Goal: Information Seeking & Learning: Learn about a topic

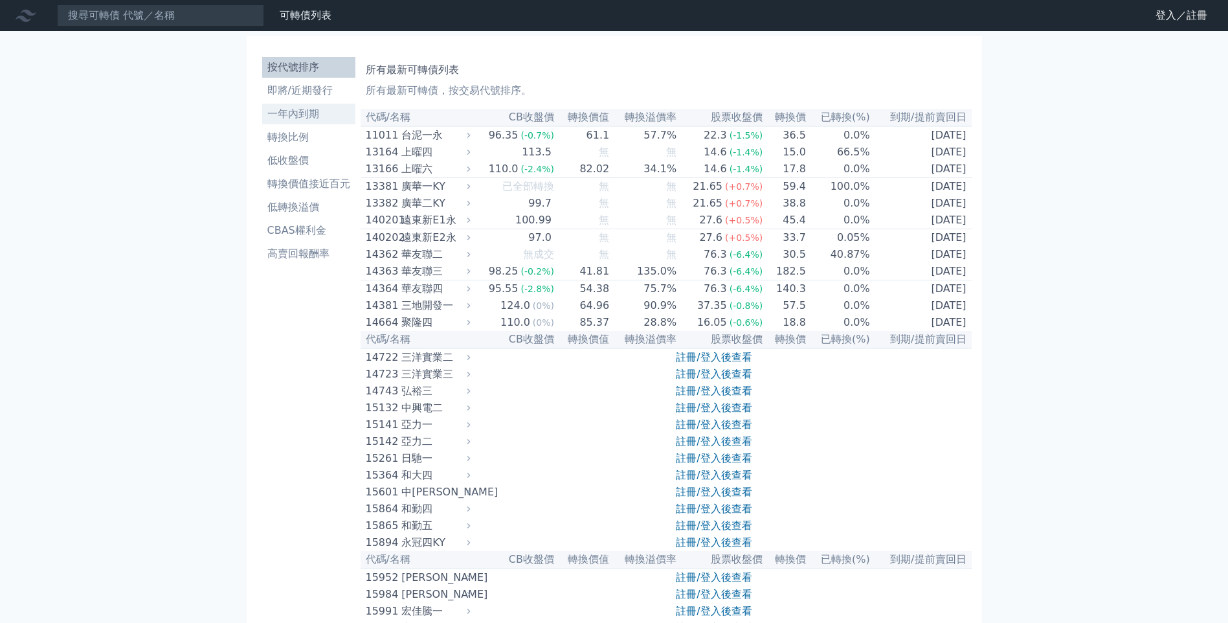
click at [294, 112] on li "一年內到期" at bounding box center [308, 114] width 93 height 16
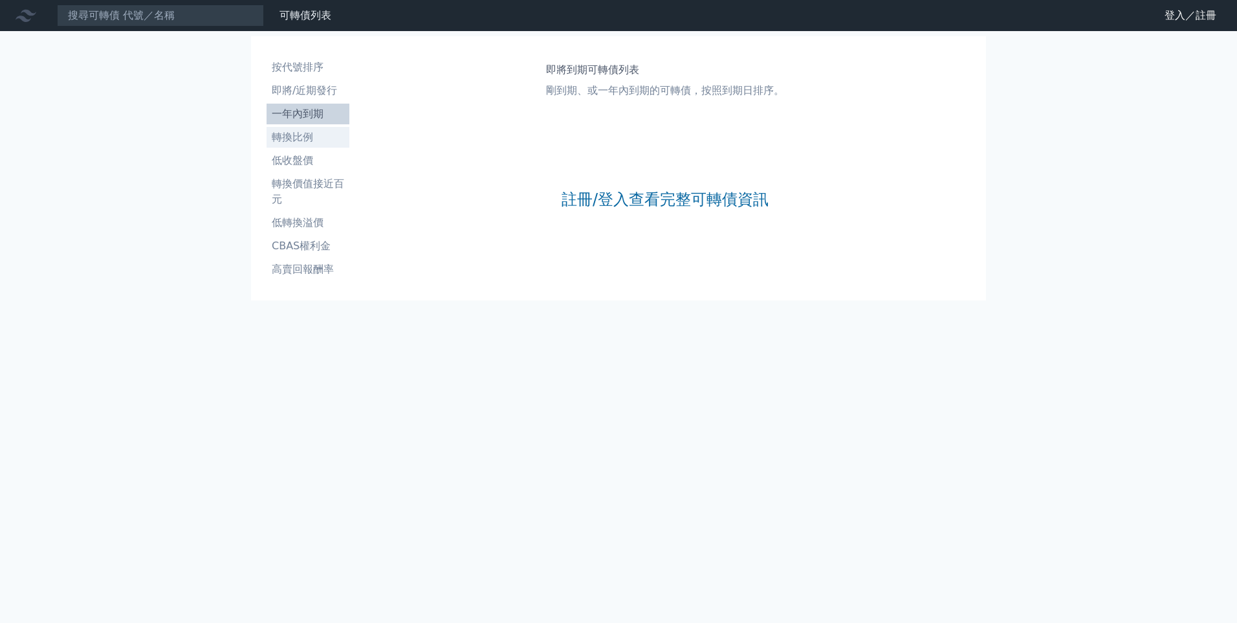
click at [286, 142] on li "轉換比例" at bounding box center [308, 137] width 83 height 16
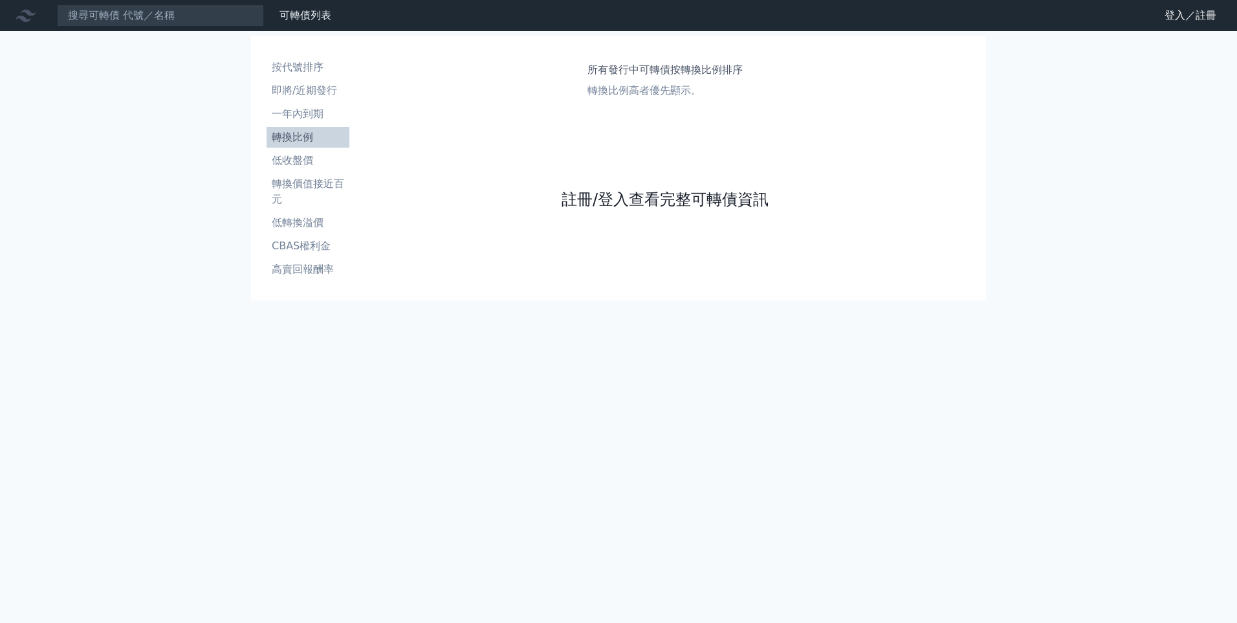
click at [729, 204] on link "註冊/登入查看完整可轉債資訊" at bounding box center [665, 199] width 207 height 21
